Goal: Complete application form

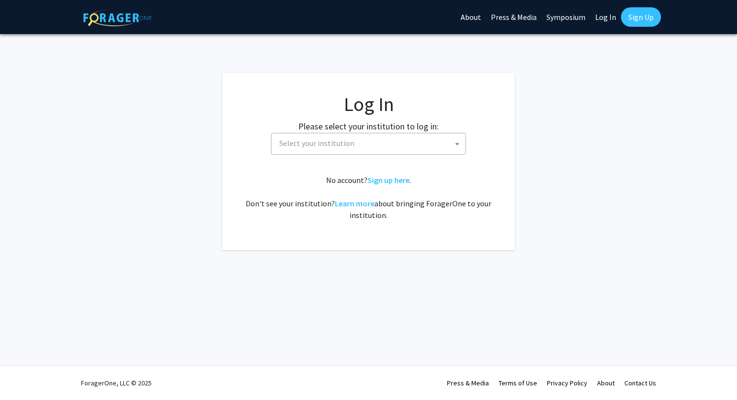
select select
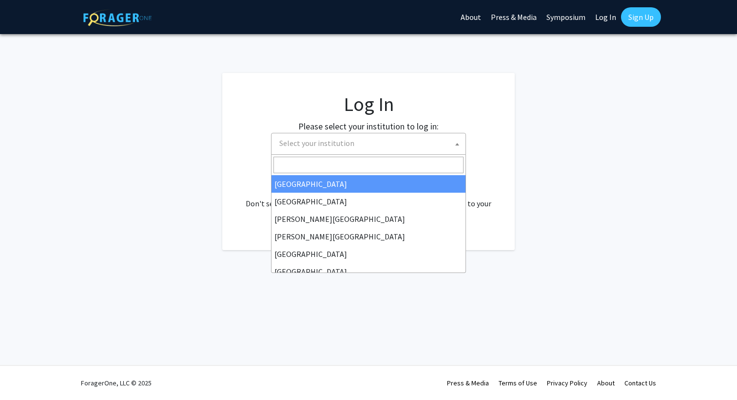
click at [382, 140] on span "Select your institution" at bounding box center [370, 143] width 190 height 20
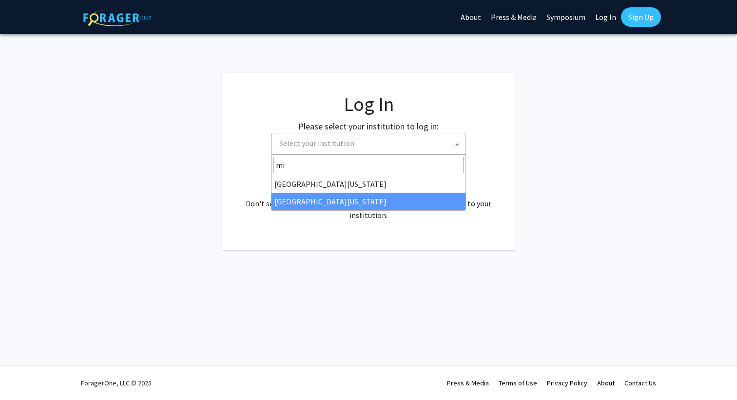
type input "mi"
select select "33"
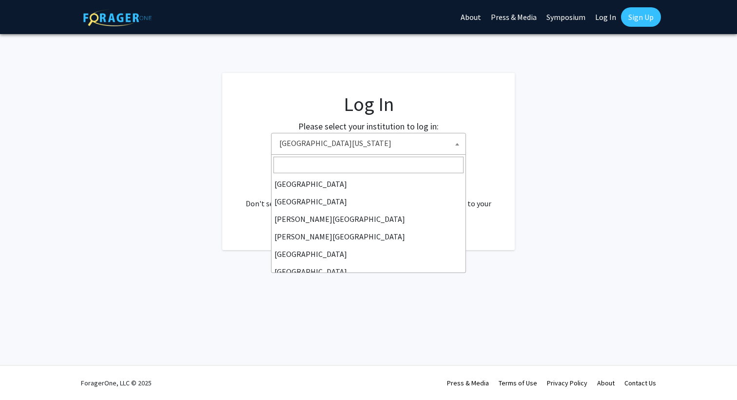
scroll to position [341, 0]
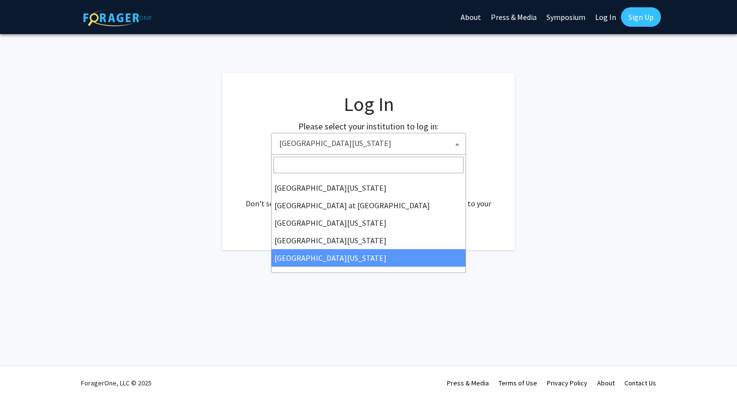
click at [372, 154] on body "Skip navigation About Press & Media Symposium Log In Sign Up Complete your prof…" at bounding box center [368, 200] width 737 height 400
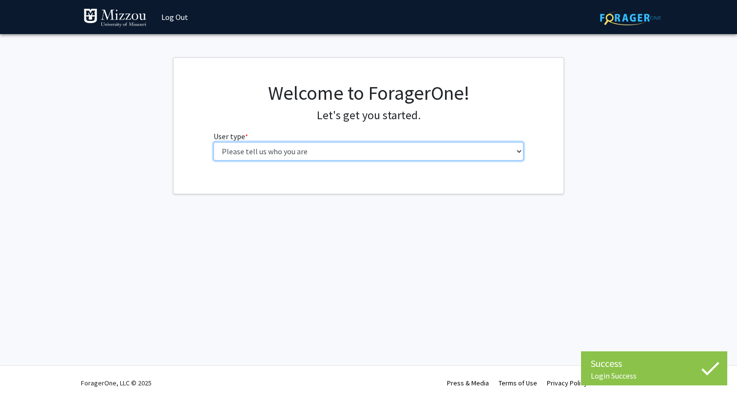
click at [347, 153] on select "Please tell us who you are Undergraduate Student Master's Student Doctoral Cand…" at bounding box center [368, 151] width 310 height 19
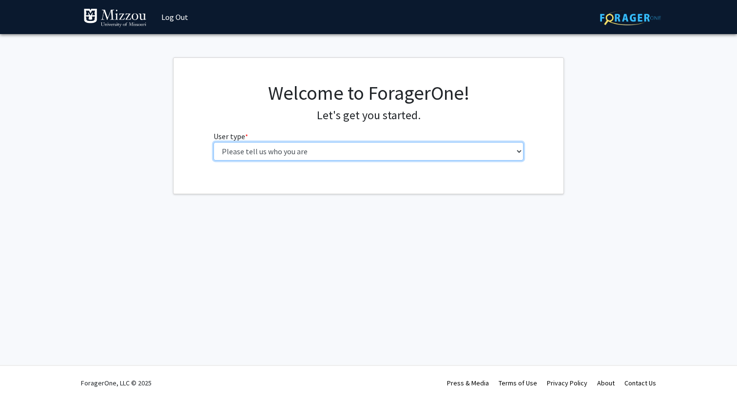
select select "5: faculty"
click at [213, 142] on select "Please tell us who you are Undergraduate Student Master's Student Doctoral Cand…" at bounding box center [368, 151] width 310 height 19
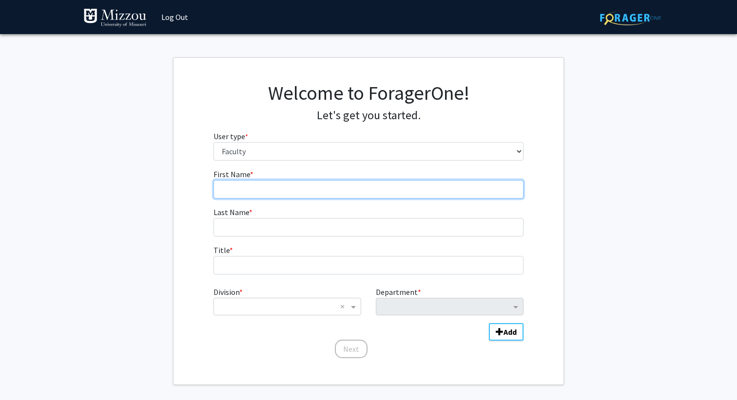
click at [261, 191] on input "First Name * required" at bounding box center [368, 189] width 310 height 19
type input "[PERSON_NAME]"
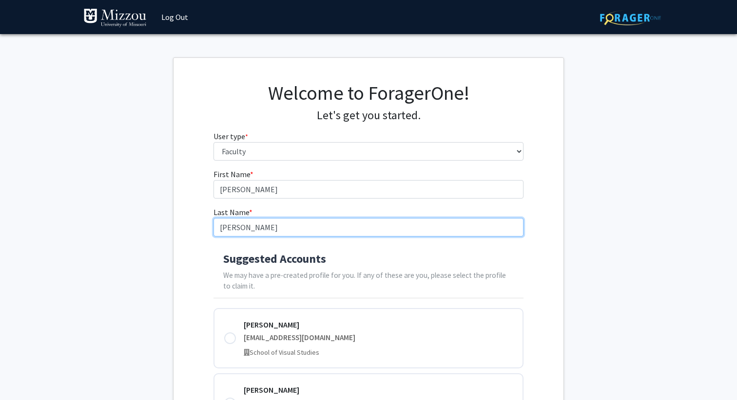
click at [255, 229] on input "[PERSON_NAME]" at bounding box center [368, 227] width 310 height 19
type input "Goelkel"
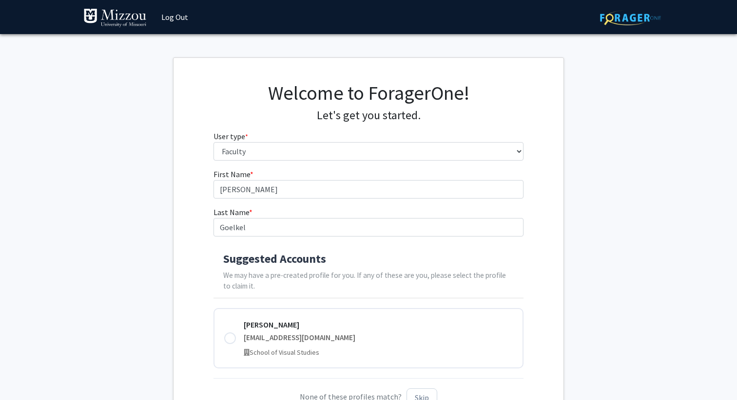
click at [172, 238] on fg-get-started "Welcome to ForagerOne! Let's get you started. User type * required Please tell …" at bounding box center [368, 249] width 737 height 384
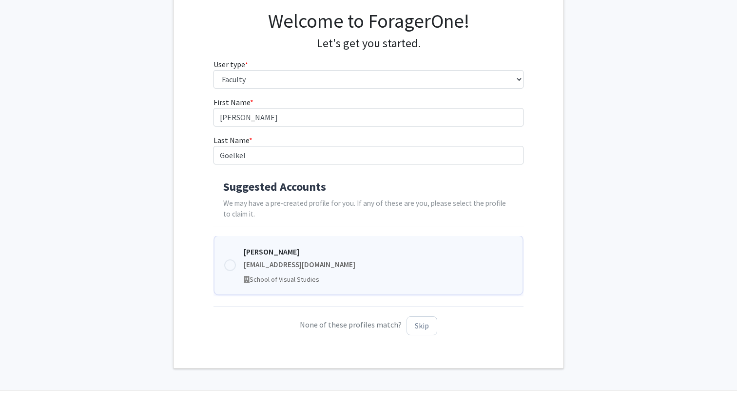
scroll to position [97, 0]
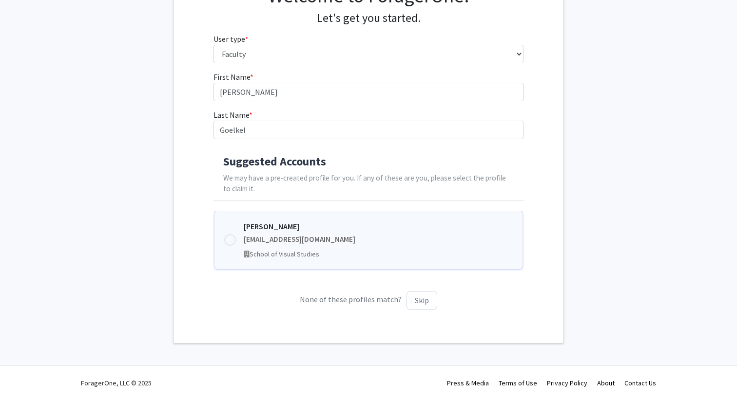
click at [232, 241] on div at bounding box center [230, 240] width 12 height 12
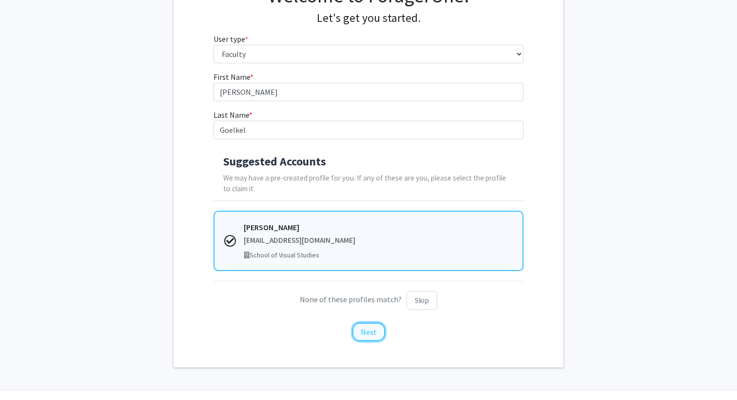
click at [374, 333] on button "Next" at bounding box center [368, 332] width 33 height 19
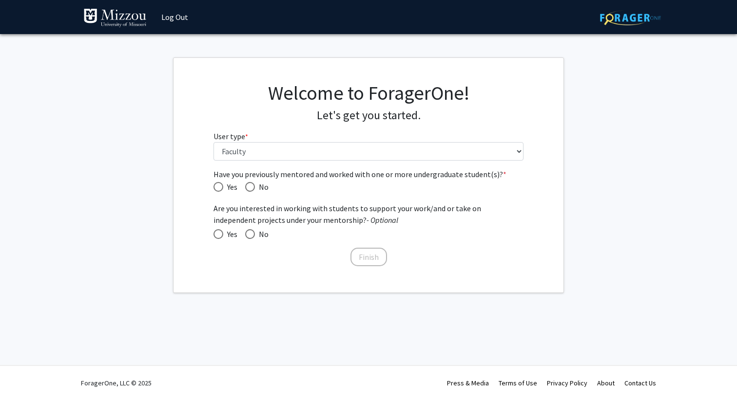
scroll to position [0, 0]
click at [220, 184] on span "Have you previously mentored and worked with one or more undergraduate student(…" at bounding box center [218, 187] width 10 height 10
click at [220, 184] on input "Yes" at bounding box center [218, 187] width 10 height 10
radio input "true"
click at [252, 234] on span at bounding box center [250, 234] width 10 height 10
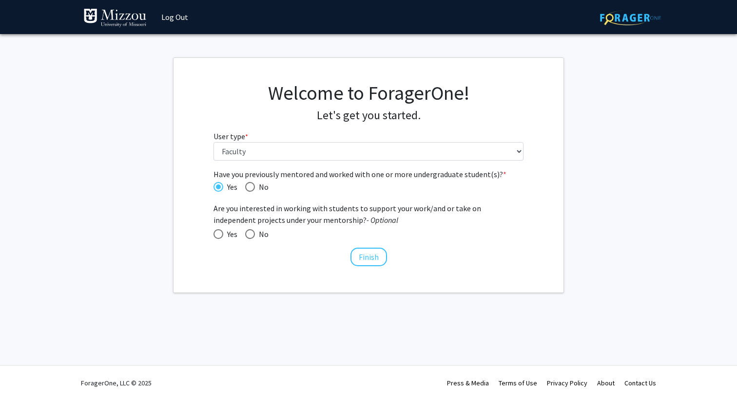
click at [252, 234] on input "No" at bounding box center [250, 234] width 10 height 10
radio input "true"
click at [278, 216] on span "Are you interested in working with students to support your work/and or take on…" at bounding box center [368, 214] width 310 height 23
click at [215, 232] on span at bounding box center [218, 234] width 10 height 10
click at [215, 232] on input "Yes" at bounding box center [218, 234] width 10 height 10
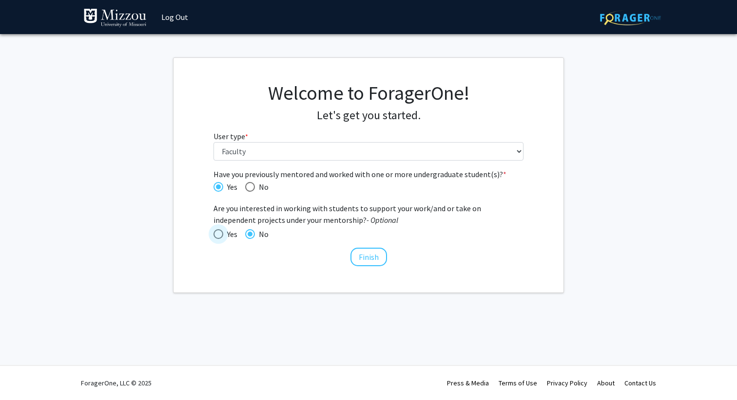
radio input "true"
click at [364, 253] on button "Finish" at bounding box center [368, 257] width 37 height 19
